Goal: Transaction & Acquisition: Purchase product/service

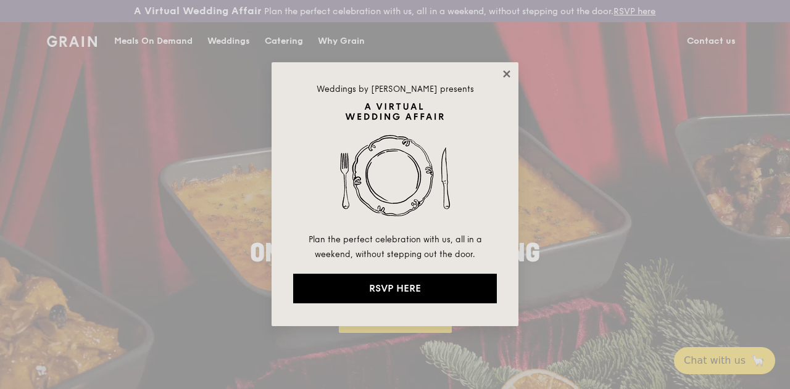
click at [507, 77] on icon at bounding box center [506, 73] width 11 height 11
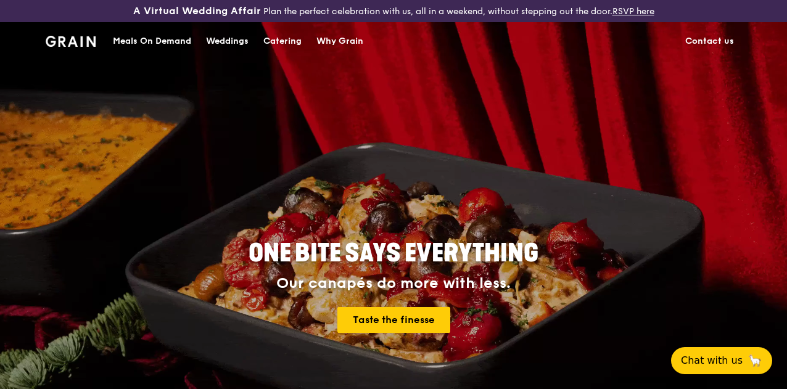
click at [178, 49] on div "Meals On Demand" at bounding box center [152, 41] width 78 height 37
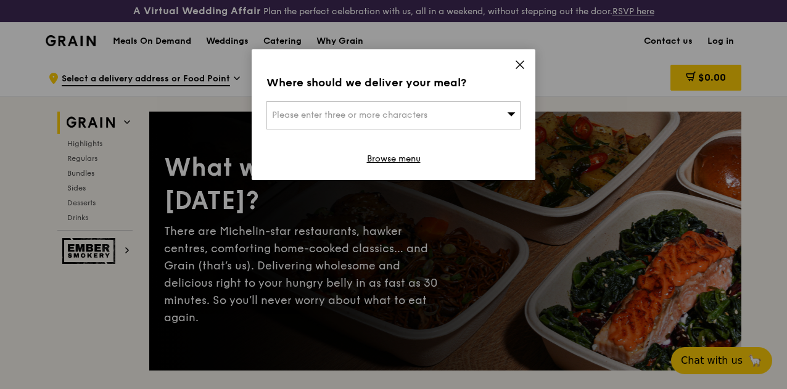
click at [495, 113] on div "Please enter three or more characters" at bounding box center [394, 115] width 254 height 28
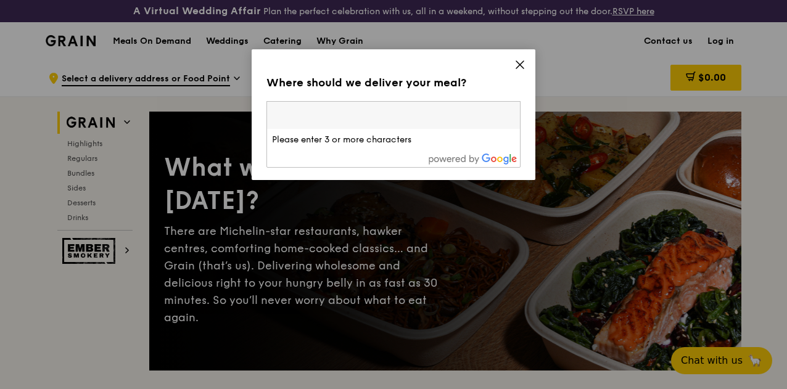
click at [518, 67] on icon at bounding box center [519, 64] width 7 height 7
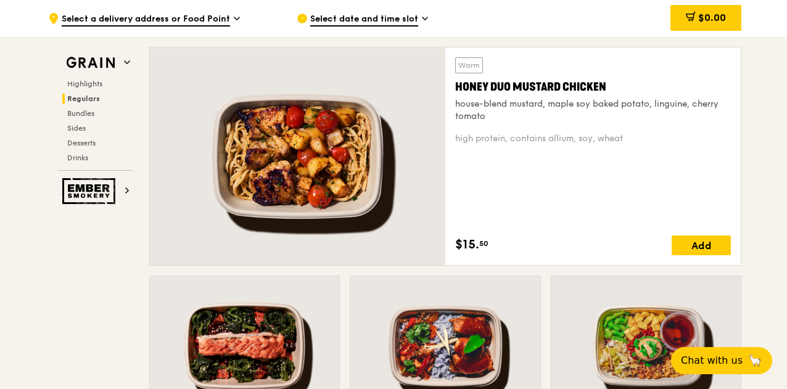
scroll to position [900, 0]
